Goal: Transaction & Acquisition: Obtain resource

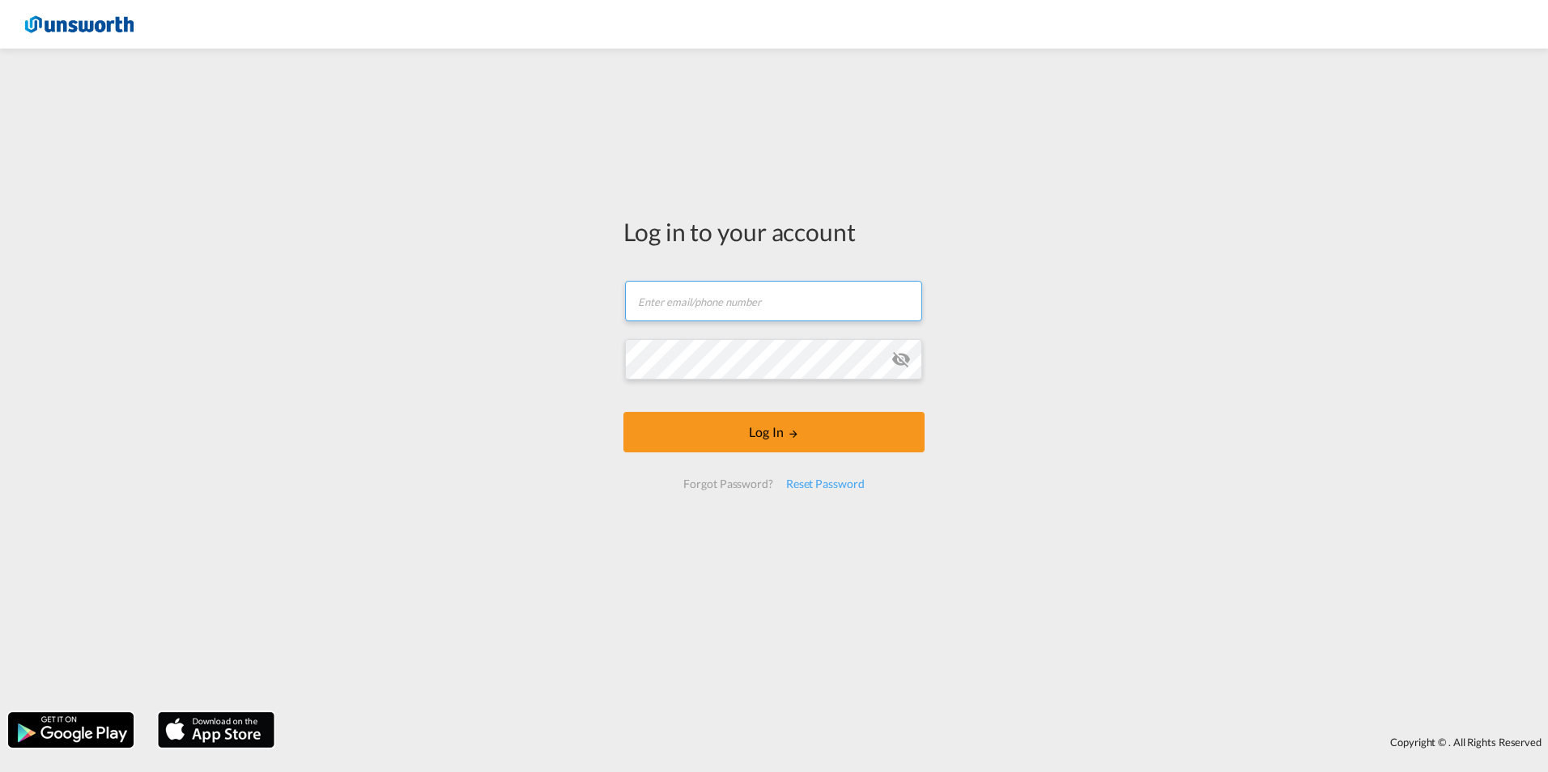
click at [726, 312] on input "text" at bounding box center [773, 301] width 297 height 40
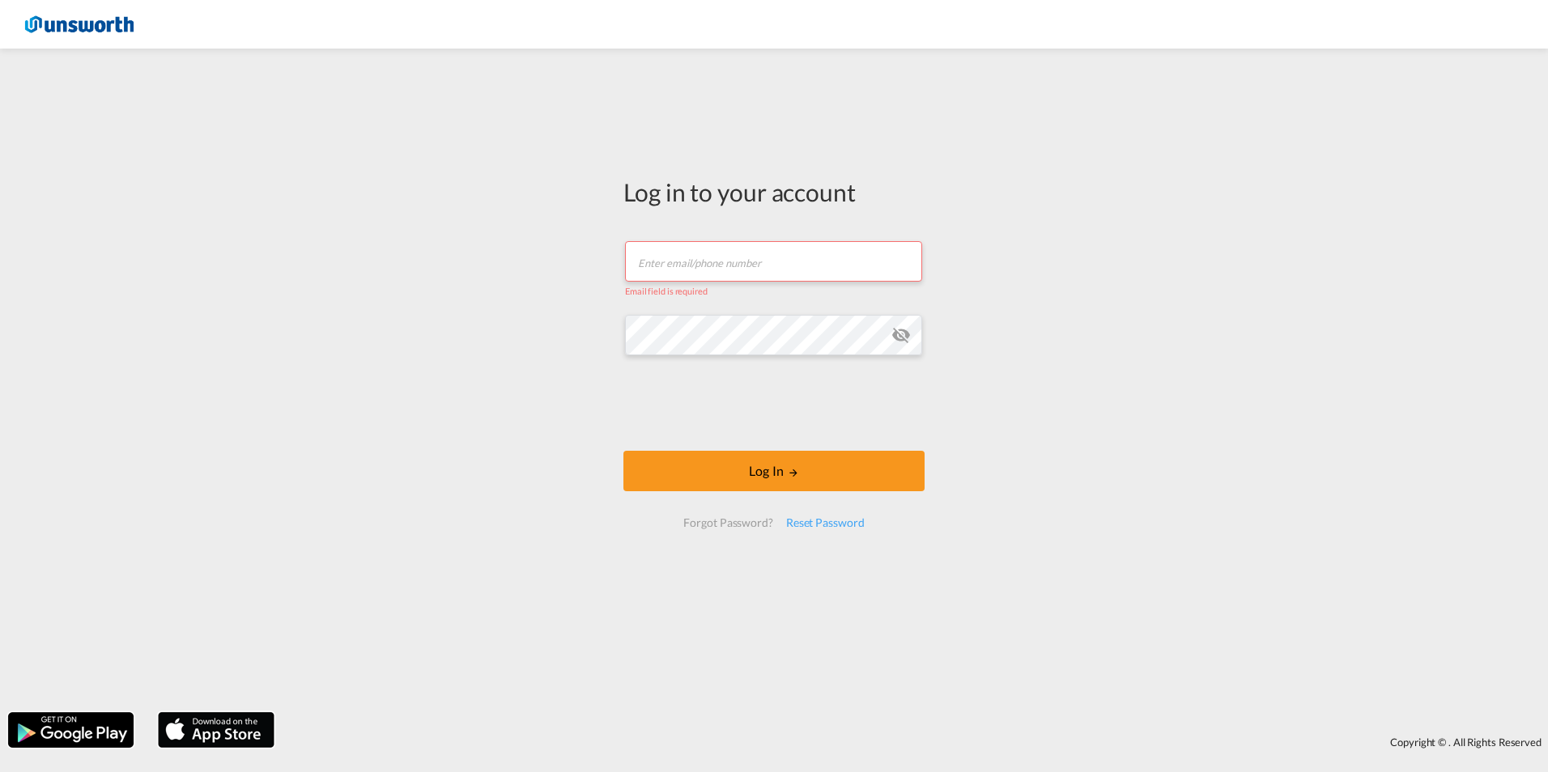
click at [662, 265] on input "text" at bounding box center [773, 261] width 297 height 40
type input "[EMAIL_ADDRESS][PERSON_NAME][DOMAIN_NAME]"
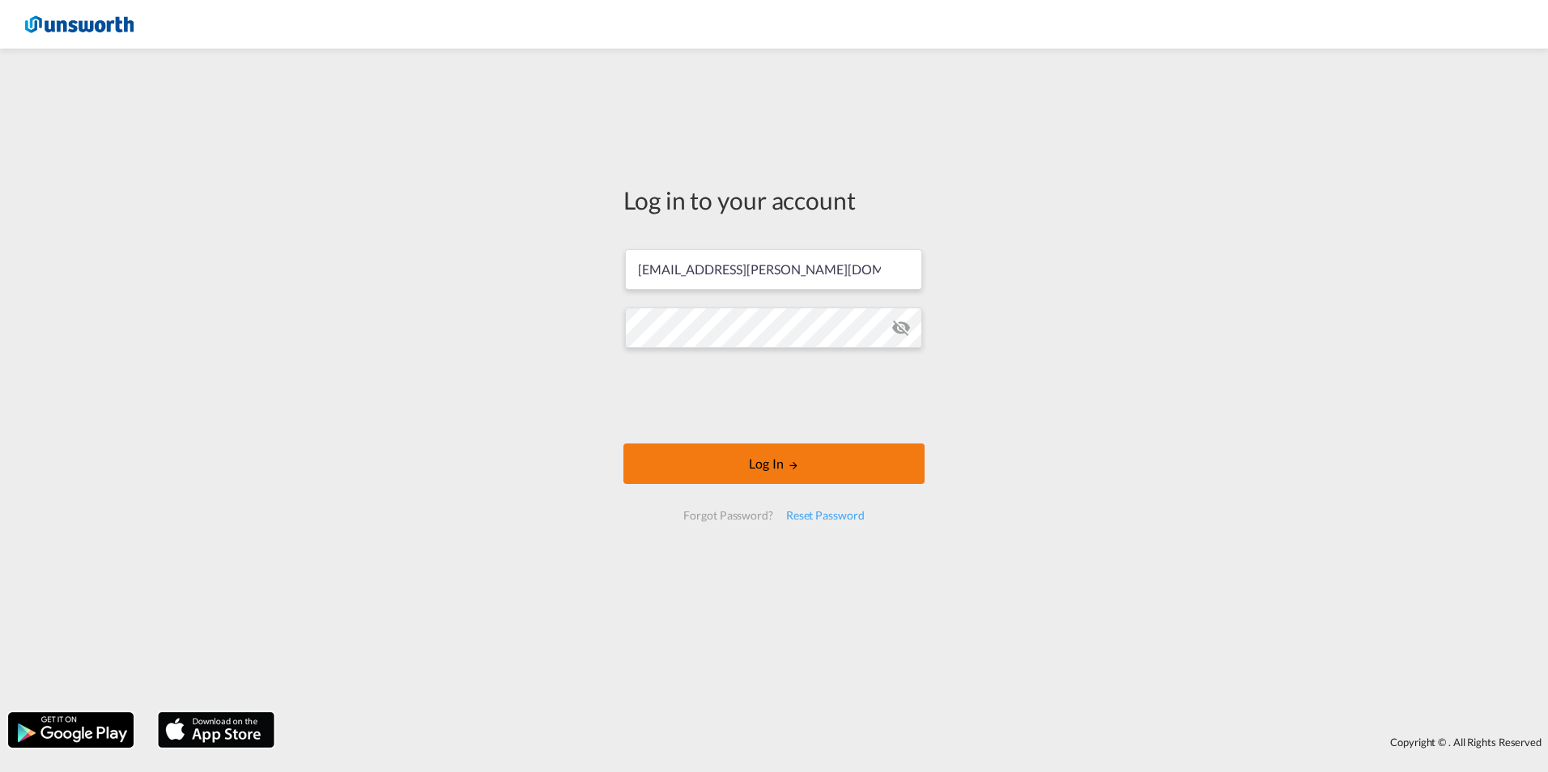
click at [784, 465] on button "Log In" at bounding box center [773, 464] width 301 height 40
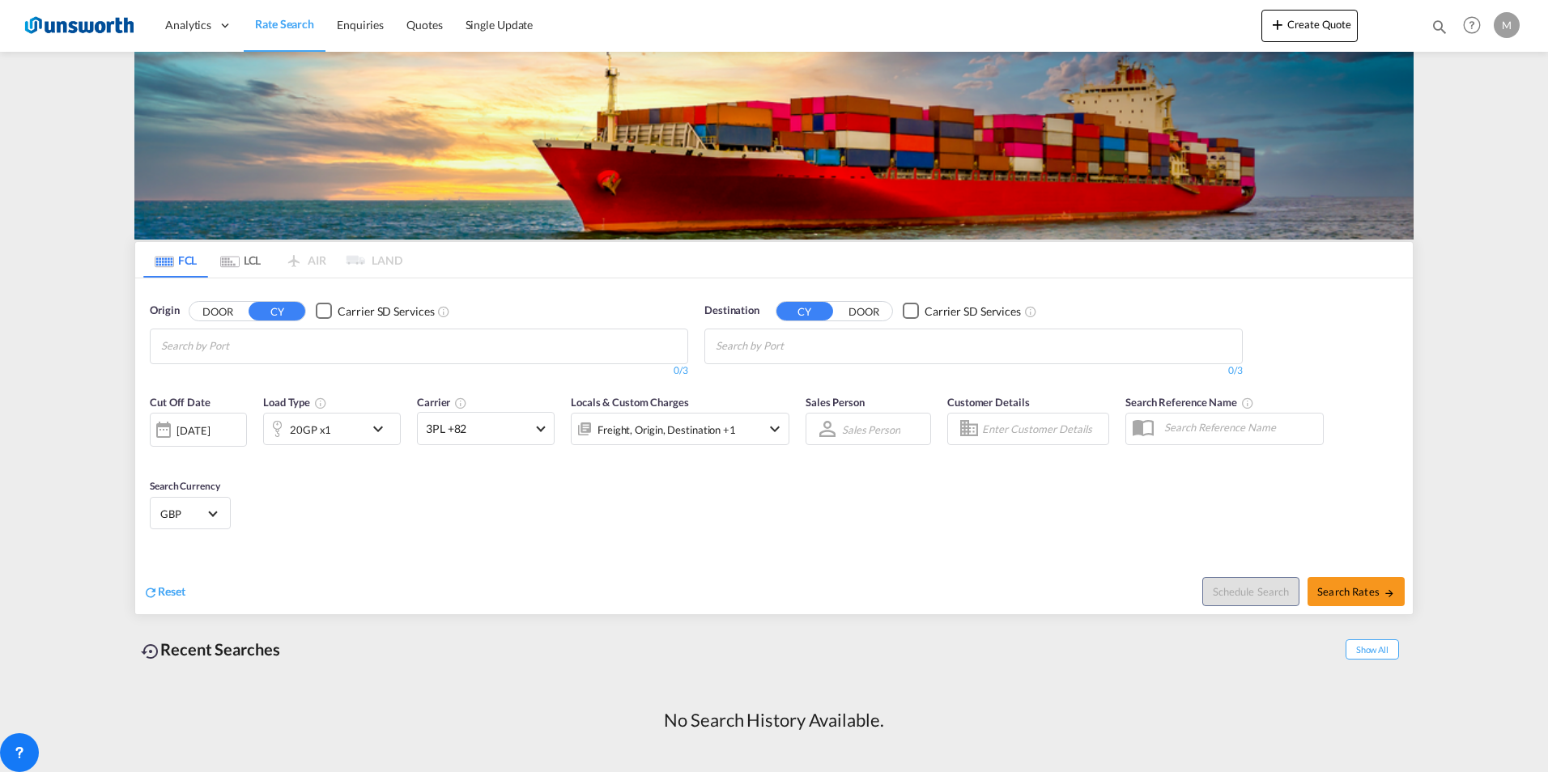
click at [197, 307] on button "DOOR" at bounding box center [217, 311] width 57 height 19
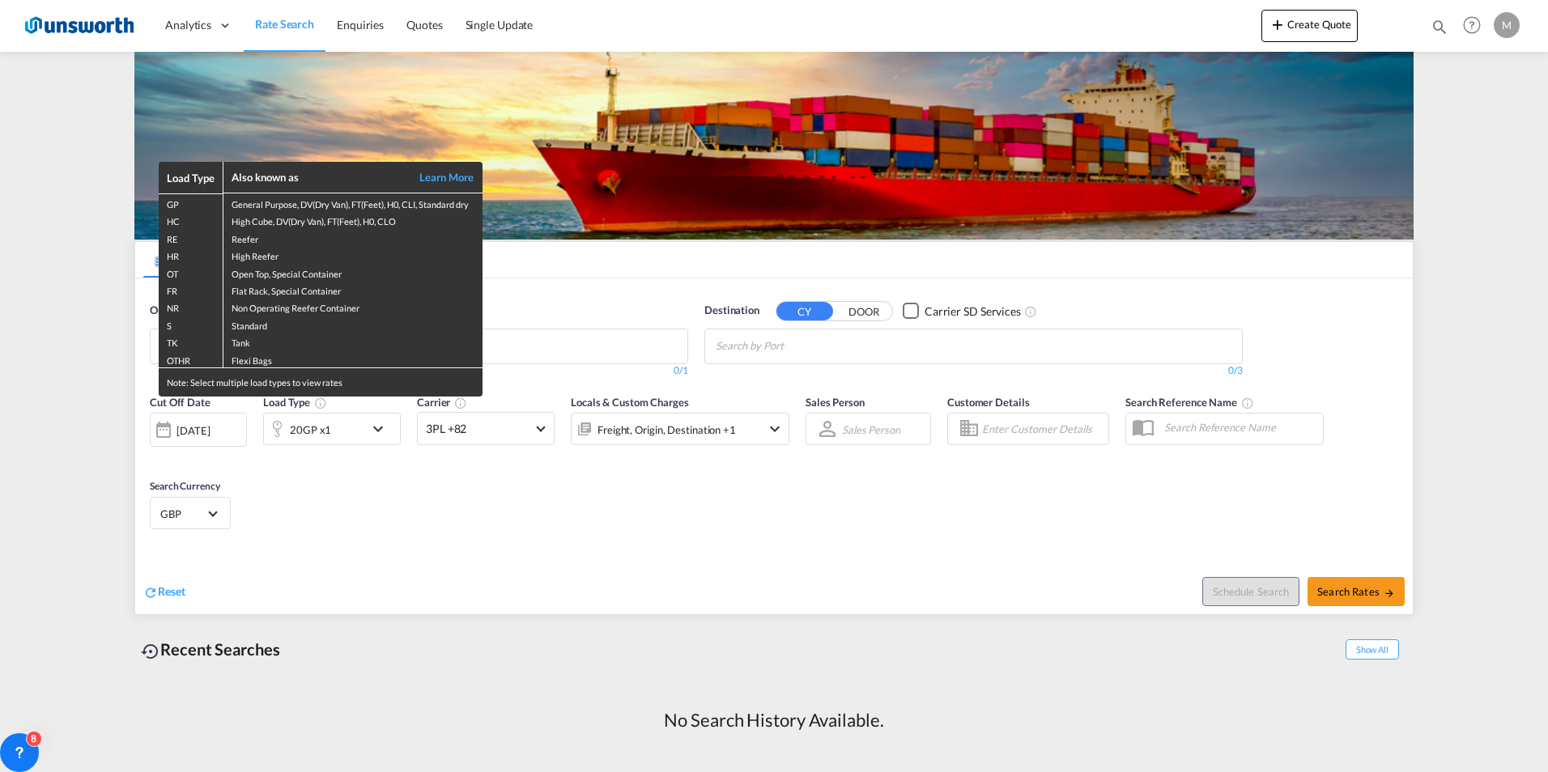
click at [639, 343] on div "Load Type Also known as Learn More GP General Purpose, DV(Dry Van), FT(Feet), H…" at bounding box center [774, 386] width 1548 height 772
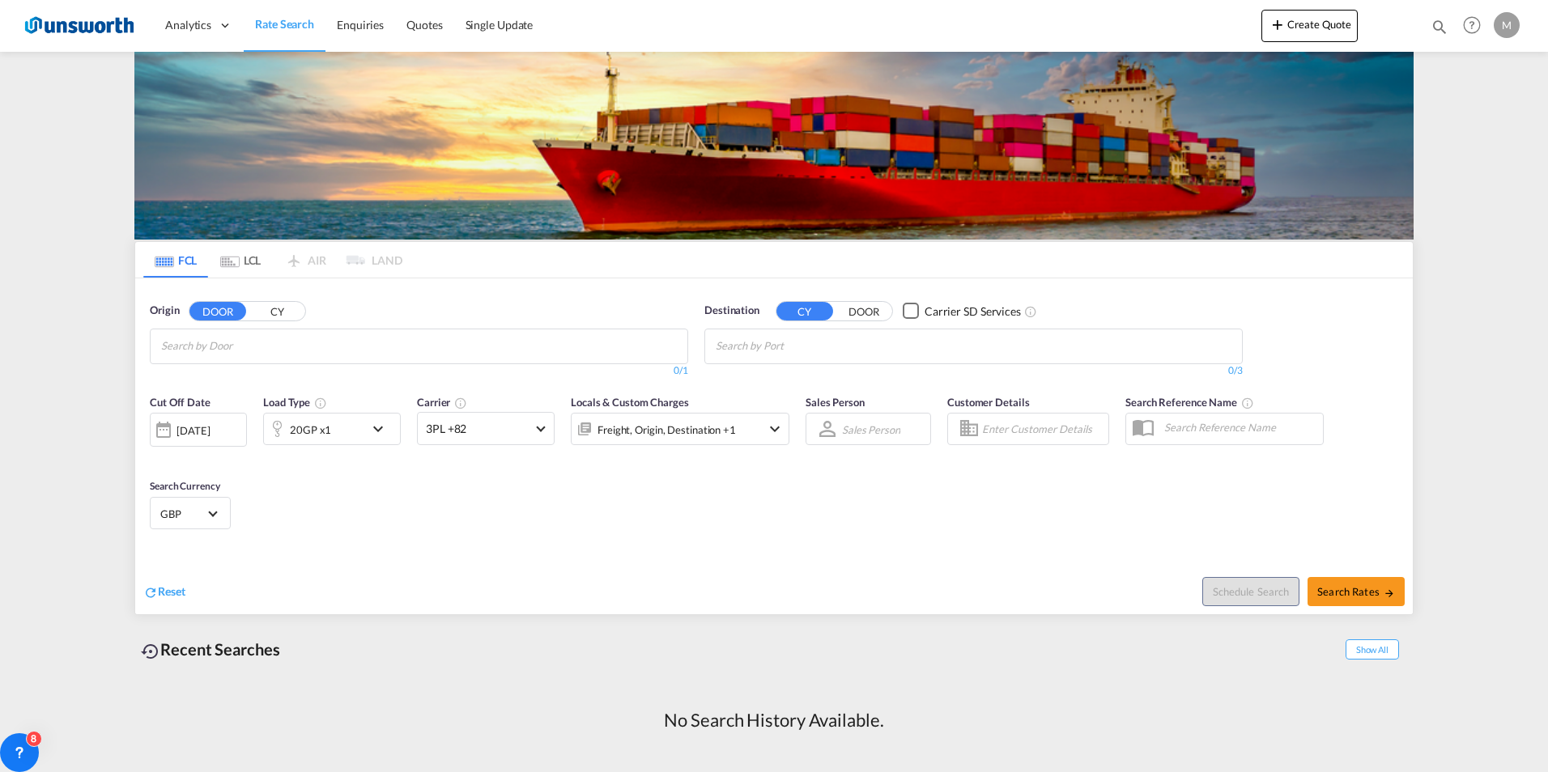
click at [376, 361] on md-chips at bounding box center [419, 347] width 537 height 34
type input "singapoore"
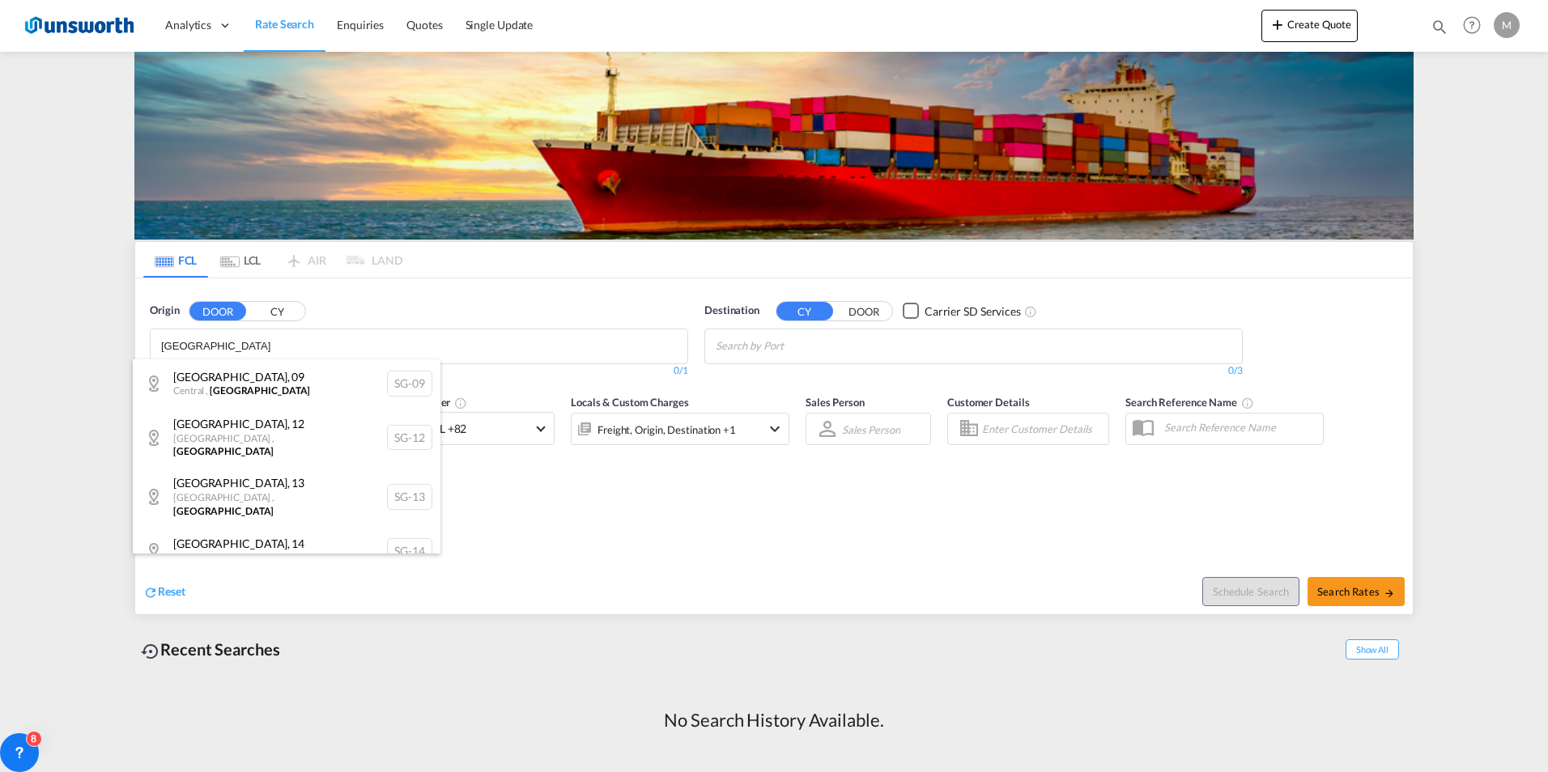
type input "[GEOGRAPHIC_DATA]"
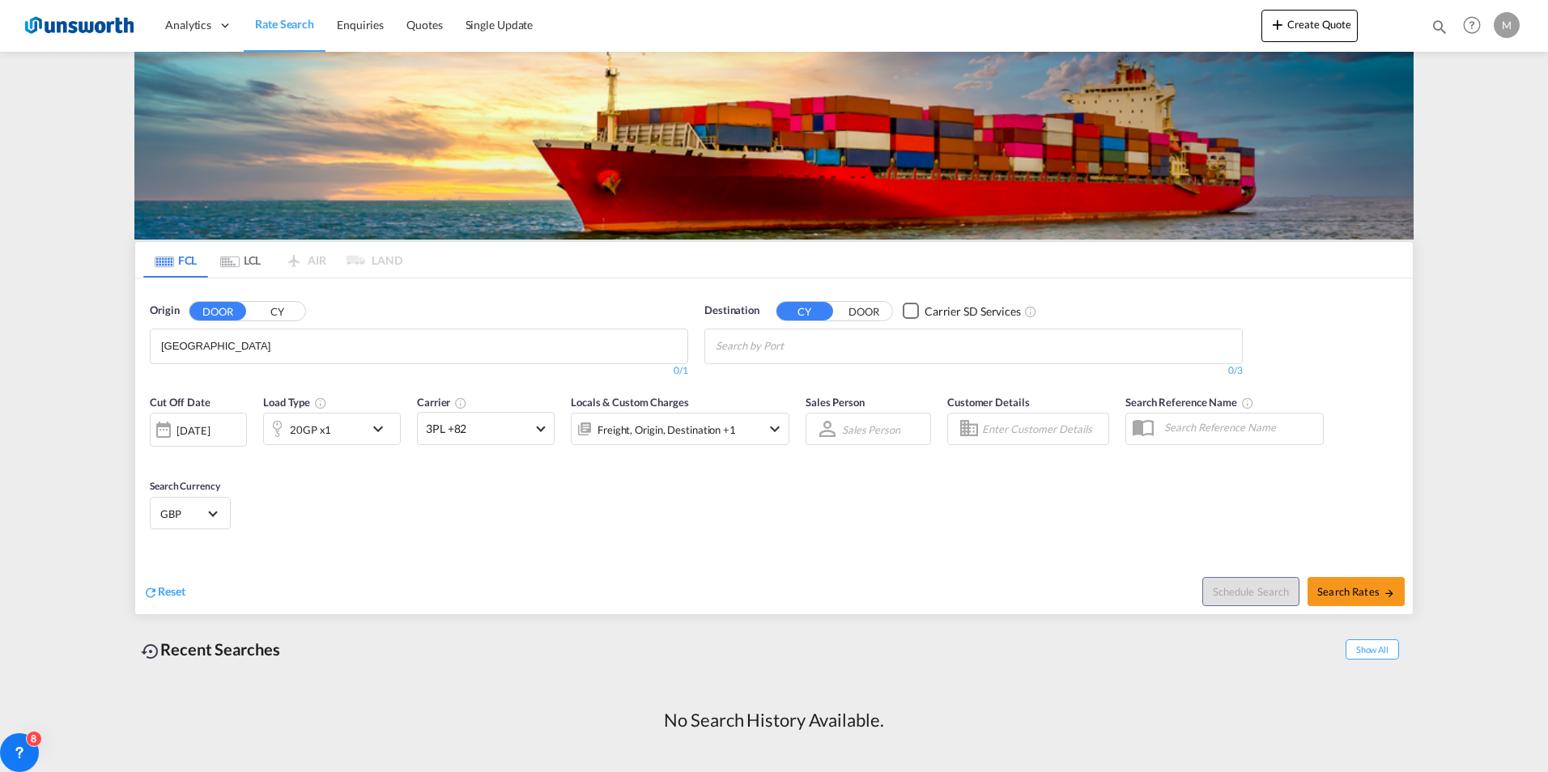
click at [275, 310] on button "CY" at bounding box center [277, 311] width 57 height 19
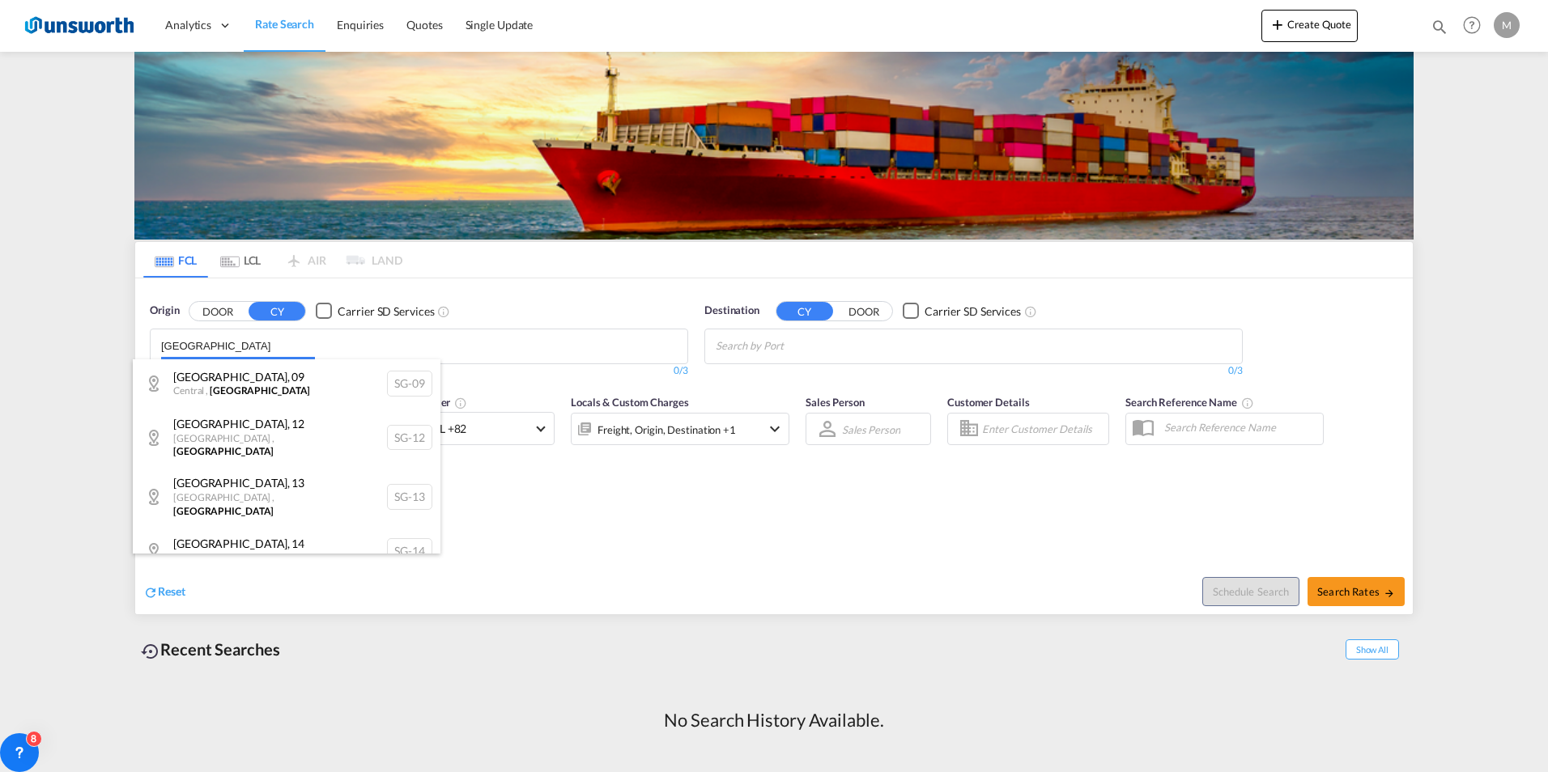
click at [224, 355] on body "Analytics Reports Dashboard Rate Search Enquiries Quotes" at bounding box center [774, 386] width 1548 height 772
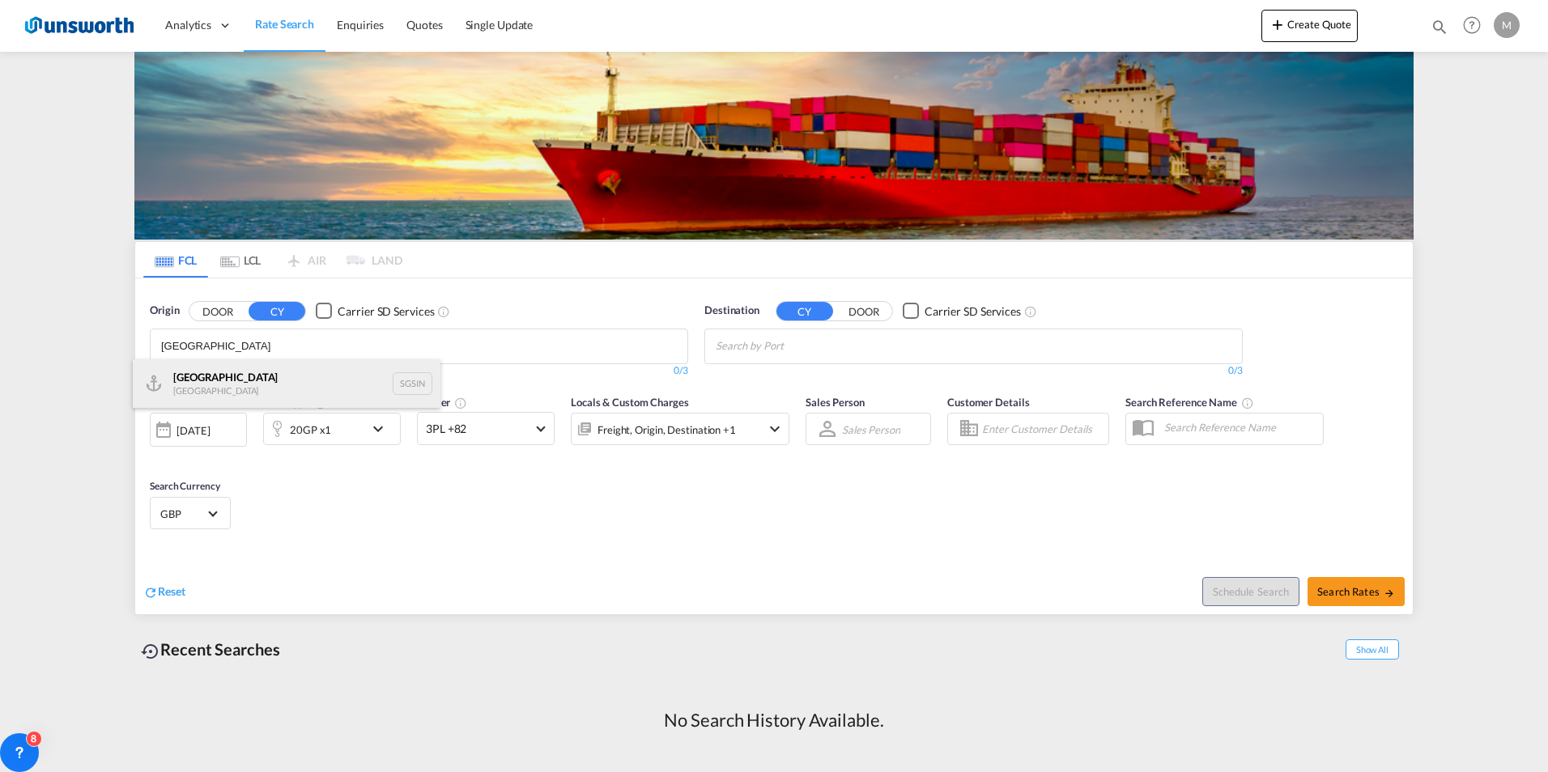
click at [236, 376] on div "Singapore Singapore SGSIN" at bounding box center [287, 384] width 308 height 49
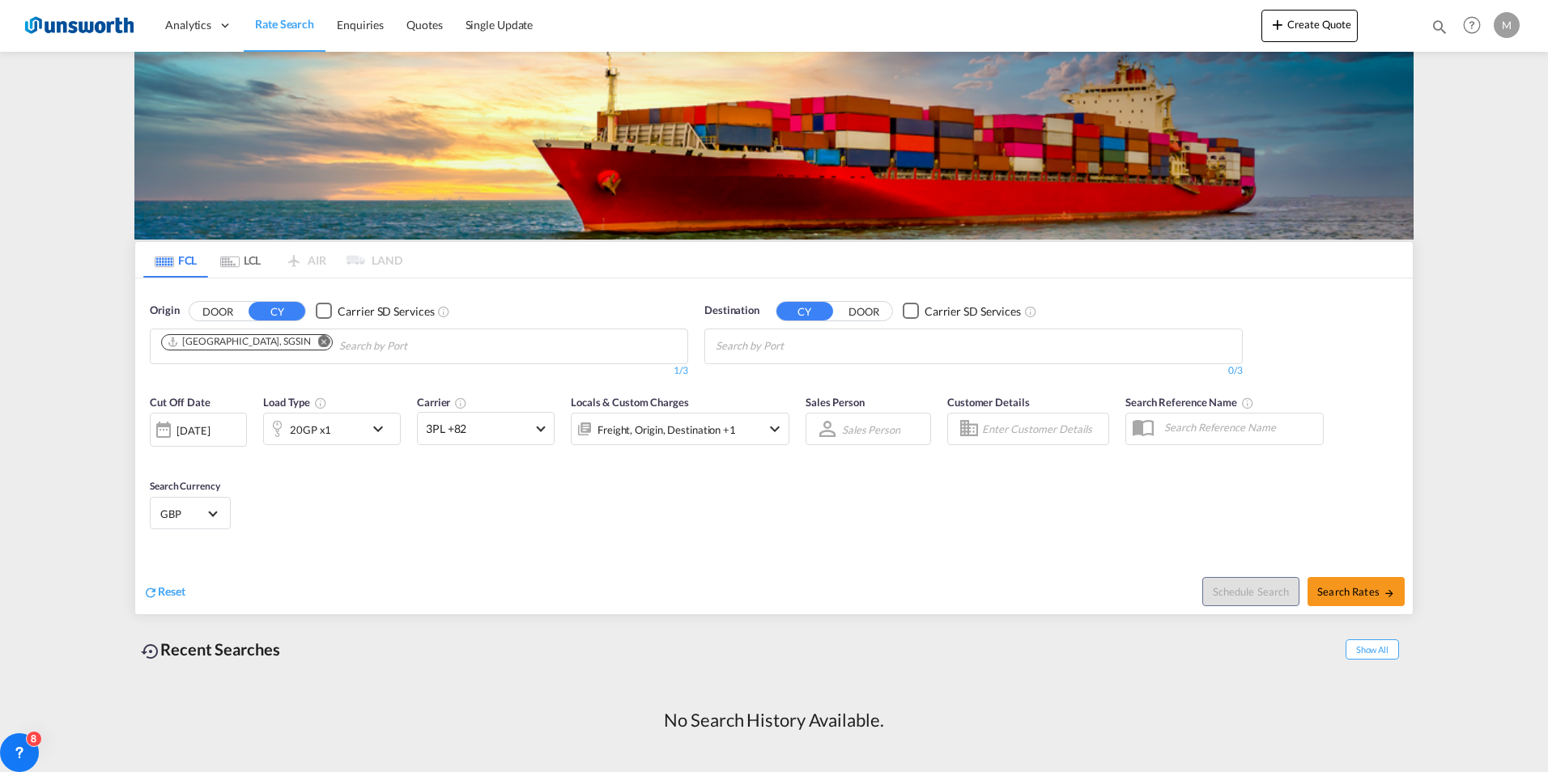
click at [760, 343] on input "Chips input." at bounding box center [793, 347] width 154 height 26
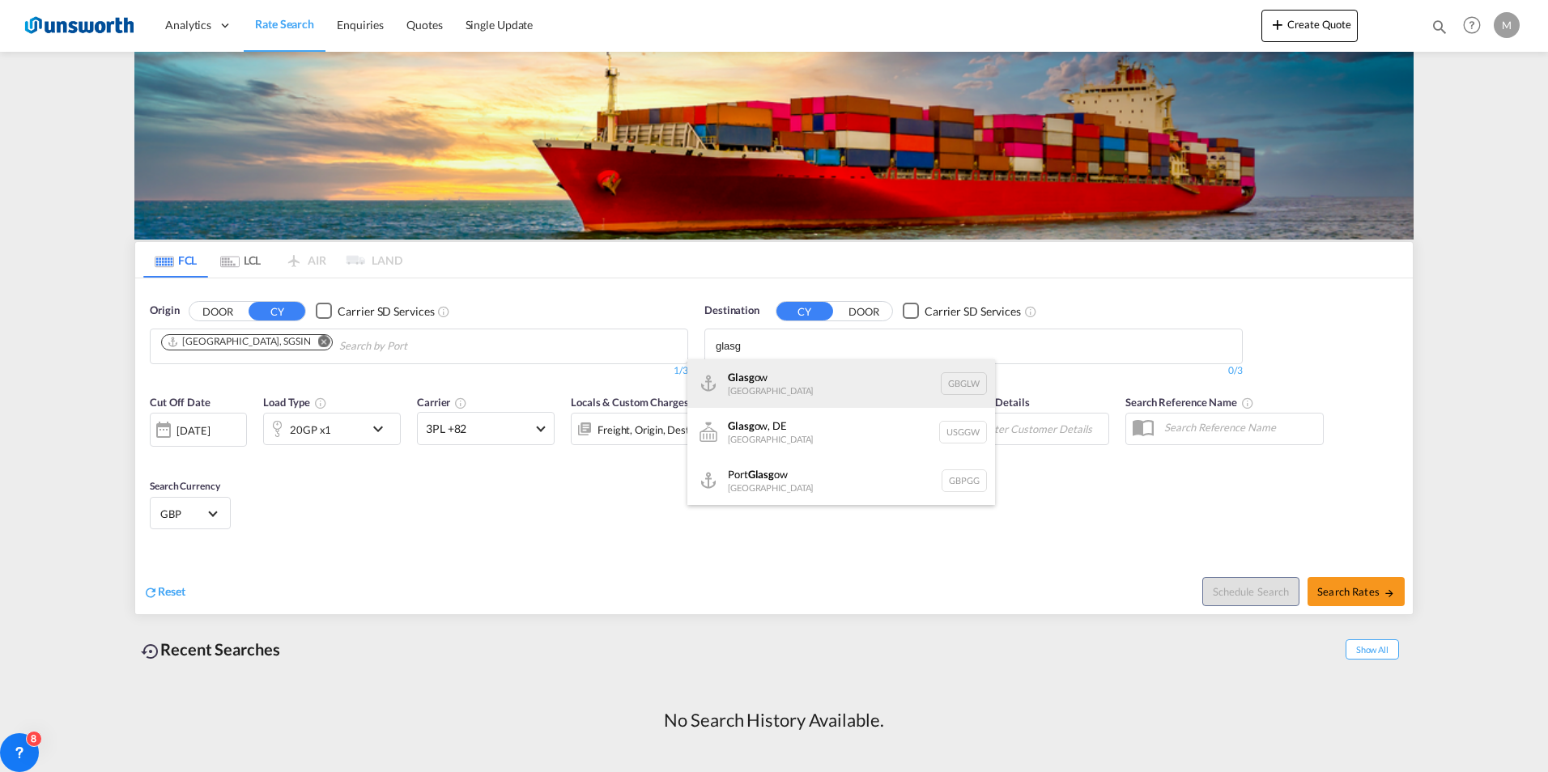
type input "glasg"
click at [771, 372] on div "Glasg ow [GEOGRAPHIC_DATA] GBGLW" at bounding box center [841, 384] width 308 height 49
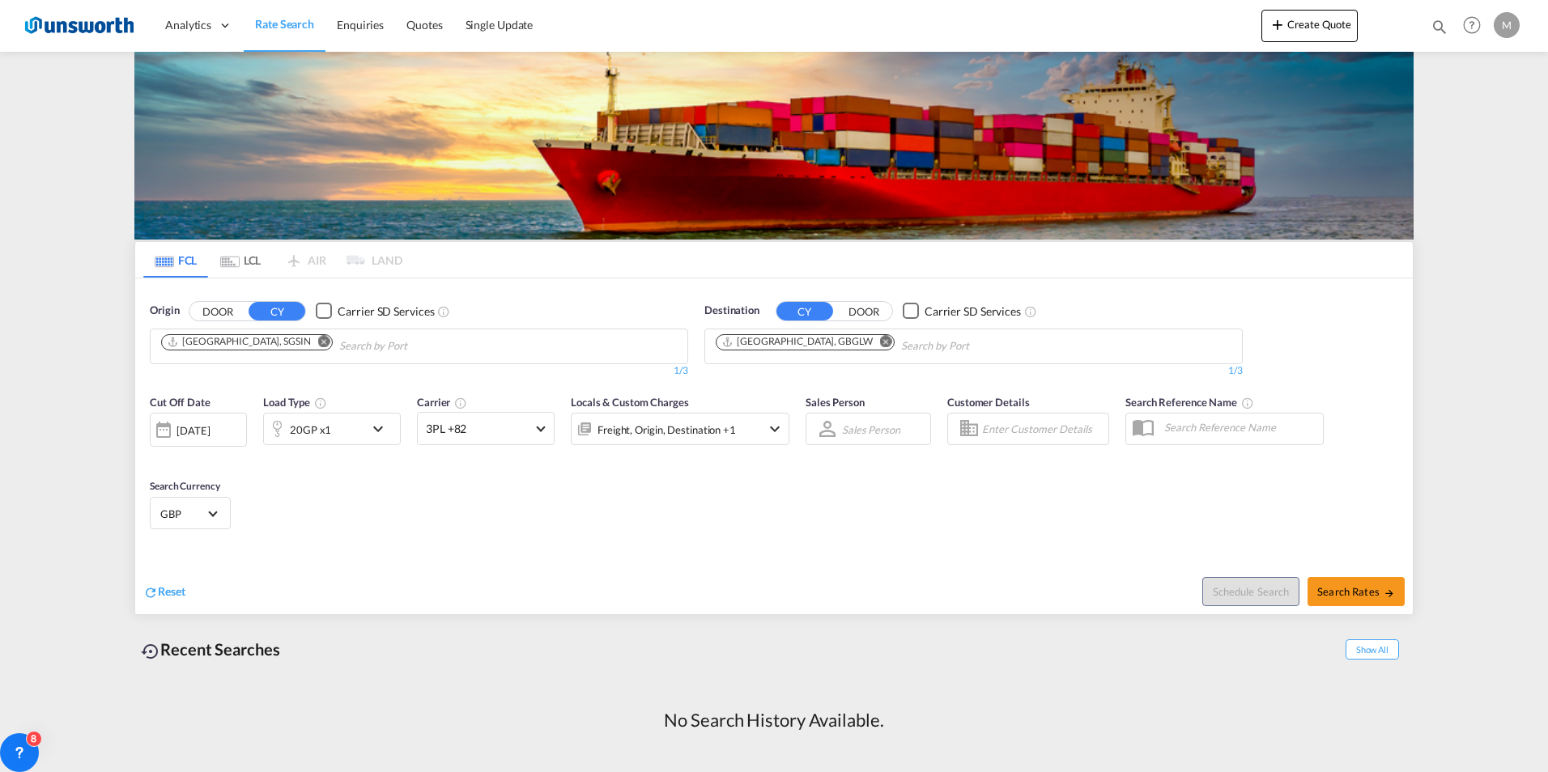
click at [809, 315] on button "CY" at bounding box center [805, 311] width 57 height 19
click at [851, 313] on button "DOOR" at bounding box center [864, 311] width 57 height 19
click at [769, 352] on input "Search by Door" at bounding box center [793, 347] width 154 height 26
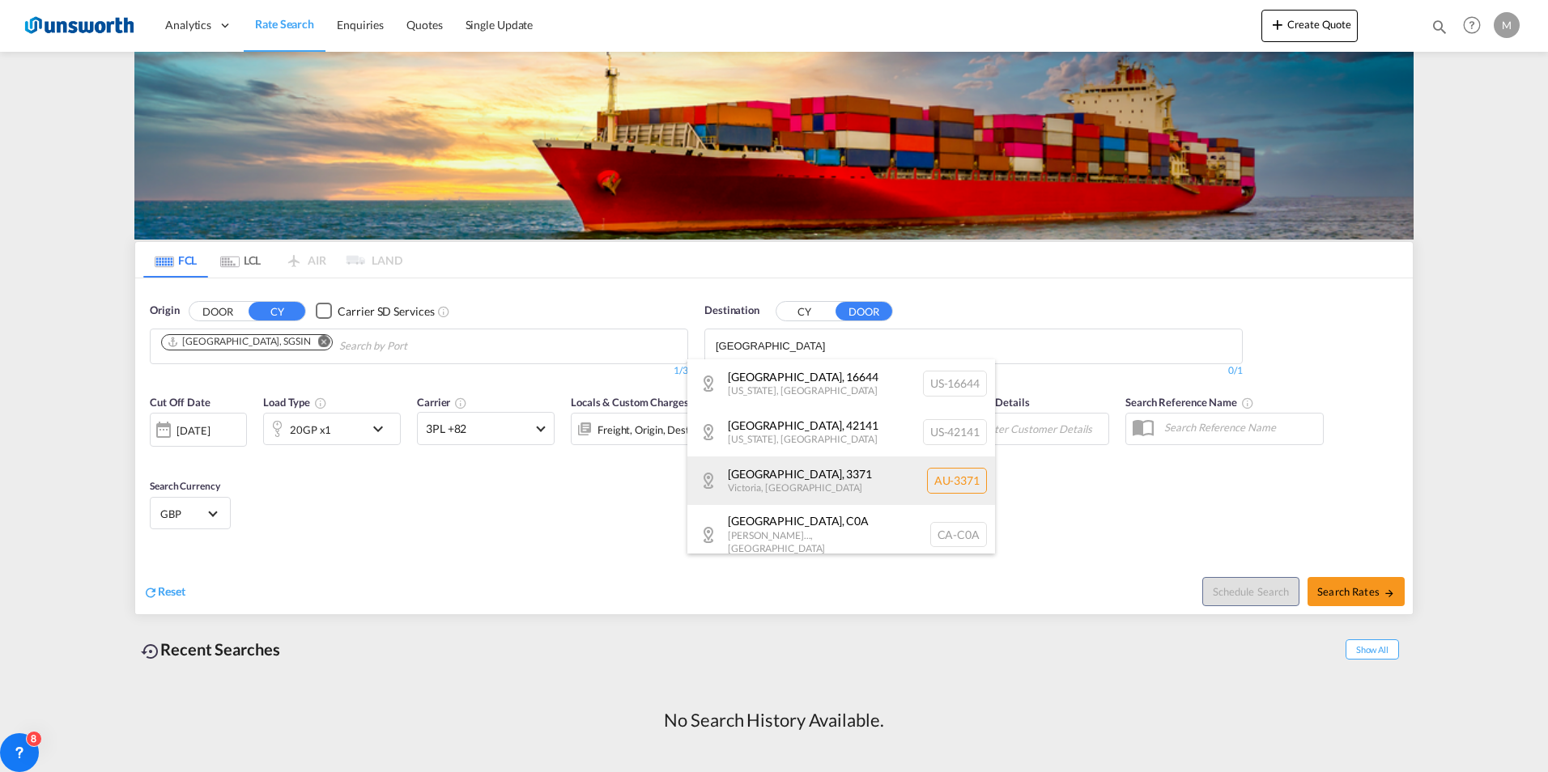
scroll to position [810, 0]
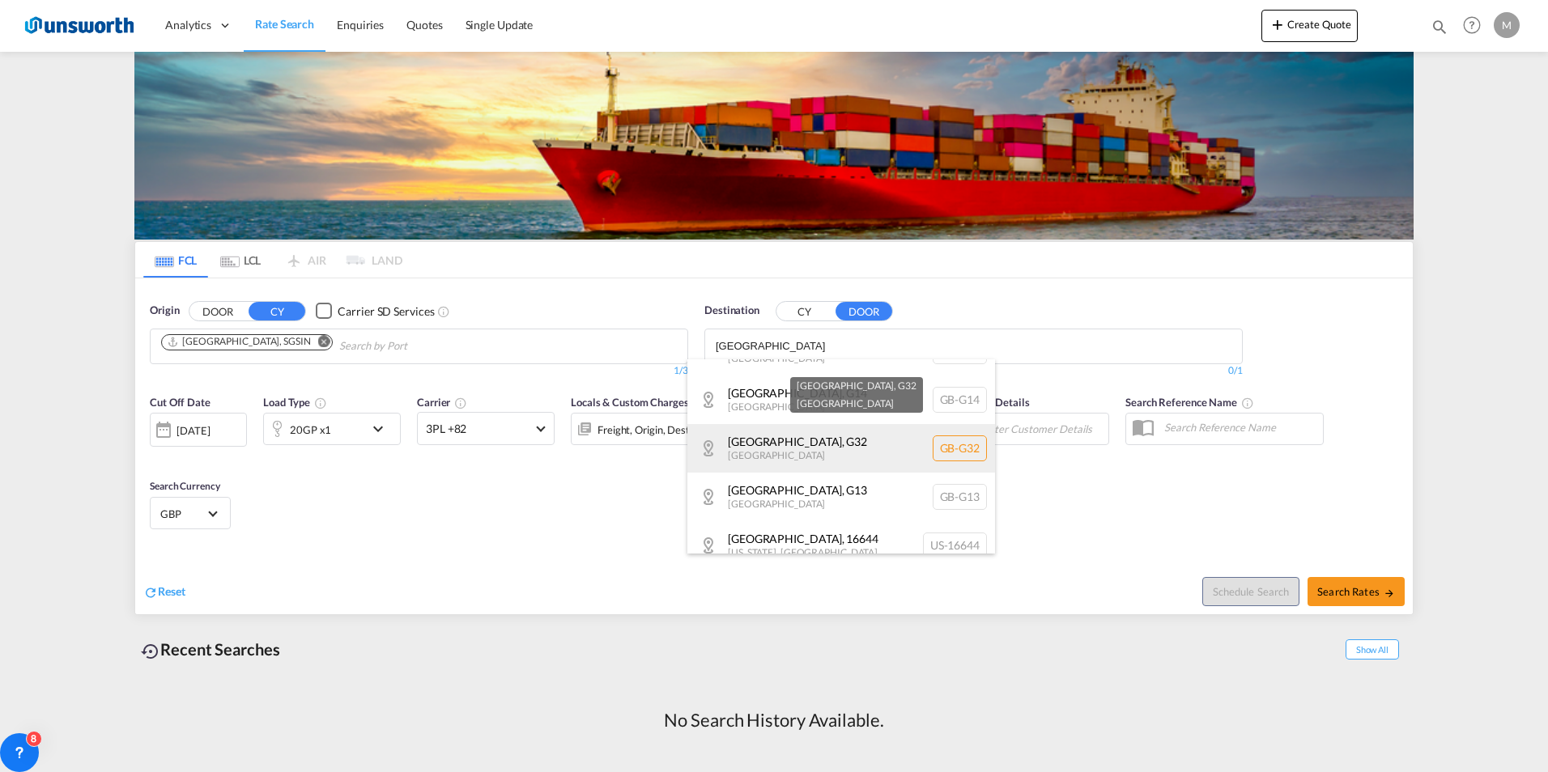
type input "[GEOGRAPHIC_DATA]"
click at [766, 441] on div "[GEOGRAPHIC_DATA] , G32 [GEOGRAPHIC_DATA] [GEOGRAPHIC_DATA]-G32" at bounding box center [841, 448] width 308 height 49
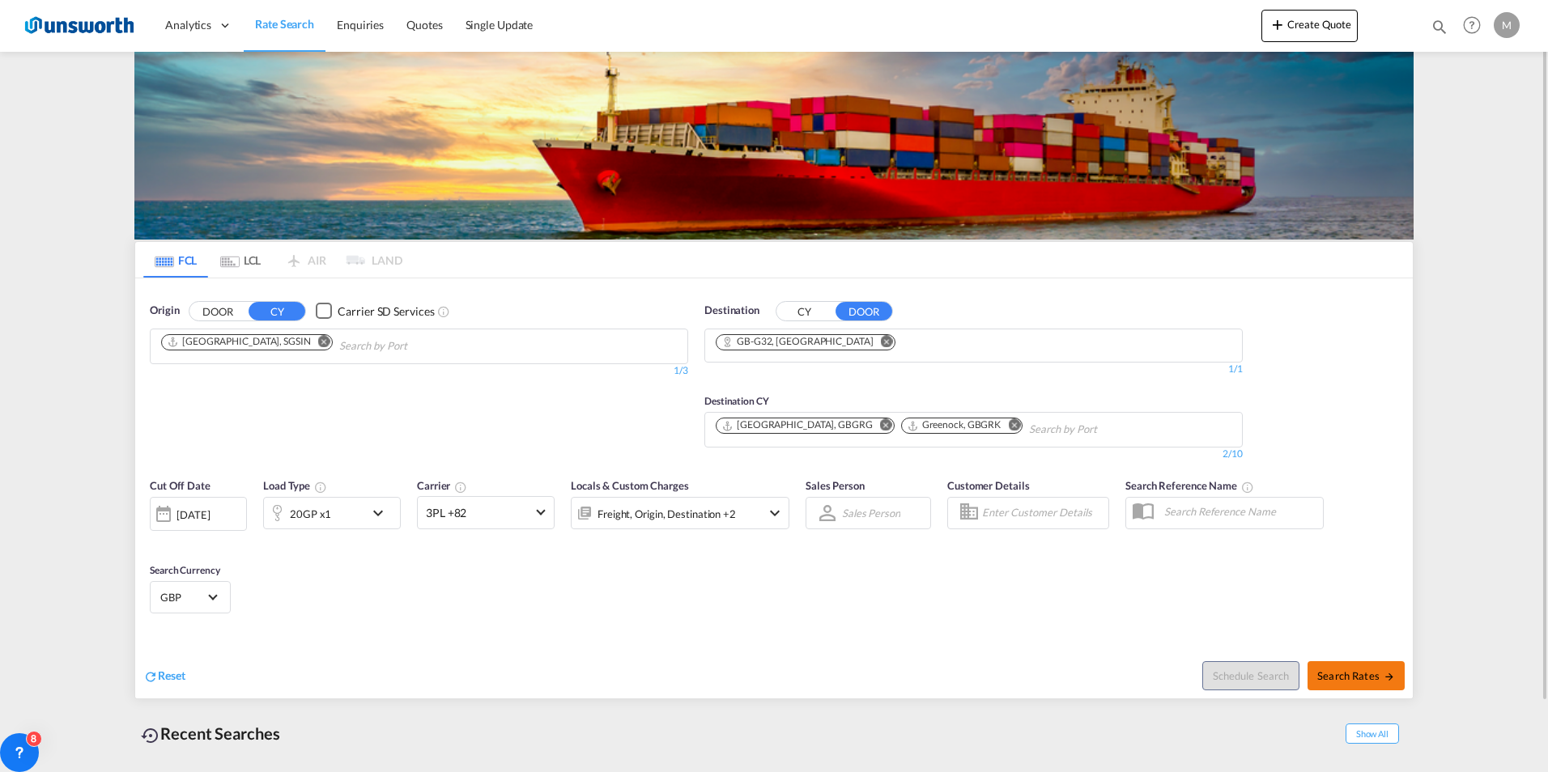
click at [1351, 673] on span "Search Rates" at bounding box center [1356, 676] width 78 height 13
type input "SGSIN to G32 / [DATE]"
